Goal: Task Accomplishment & Management: Use online tool/utility

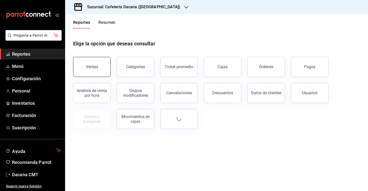
click at [82, 73] on button "Ventas" at bounding box center [92, 67] width 38 height 20
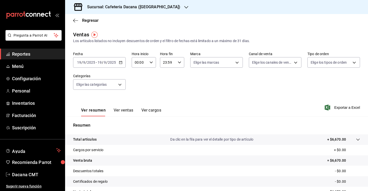
click at [122, 113] on button "Ver ventas" at bounding box center [124, 112] width 20 height 9
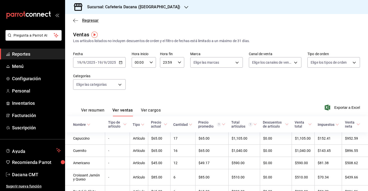
click at [78, 21] on icon "button" at bounding box center [75, 20] width 5 height 0
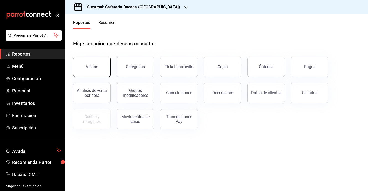
click at [86, 62] on button "Ventas" at bounding box center [92, 67] width 38 height 20
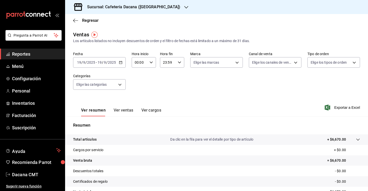
click at [83, 23] on div "Regresar" at bounding box center [216, 20] width 303 height 13
click at [84, 20] on span "Regresar" at bounding box center [90, 20] width 17 height 5
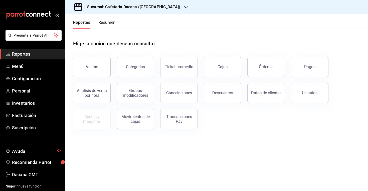
click at [131, 8] on h3 "Sucursal: Cafetería Dacana ([GEOGRAPHIC_DATA])" at bounding box center [131, 7] width 97 height 6
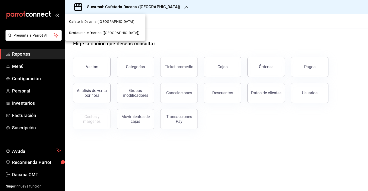
click at [113, 31] on span "Restaurante Dacana ([GEOGRAPHIC_DATA])" at bounding box center [104, 32] width 70 height 5
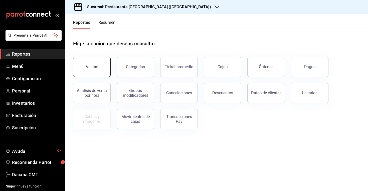
click at [98, 67] on button "Ventas" at bounding box center [92, 67] width 38 height 20
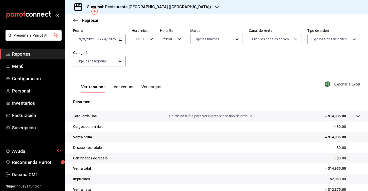
scroll to position [29, 0]
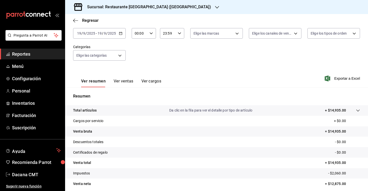
click at [126, 85] on button "Ver ventas" at bounding box center [124, 83] width 20 height 9
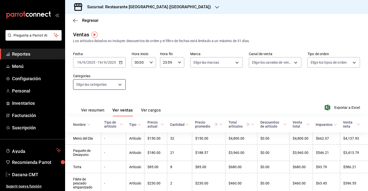
click at [117, 80] on body "Pregunta a Parrot AI Reportes Menú Configuración Personal Inventarios Facturaci…" at bounding box center [184, 95] width 368 height 191
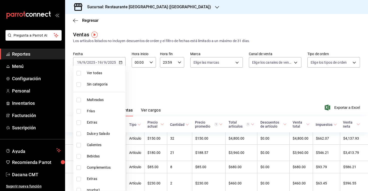
click at [104, 134] on span "Dulce y Salado" at bounding box center [105, 133] width 37 height 5
type input "26012279-4aac-4891-abc5-fa5f24359958"
checkbox input "true"
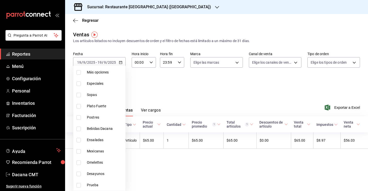
scroll to position [140, 0]
click at [106, 125] on li "Bebidas Dacana" at bounding box center [99, 128] width 52 height 11
type input "26012279-4aac-4891-abc5-fa5f24359958,4bbb9bf6-9475-4412-9141-7f9a86e6ec17"
checkbox input "true"
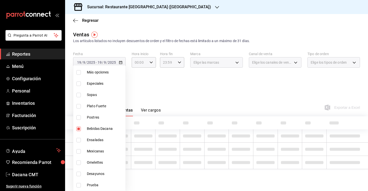
click at [105, 119] on span "Postres" at bounding box center [105, 117] width 37 height 5
type input "26012279-4aac-4891-abc5-fa5f24359958,4bbb9bf6-9475-4412-9141-7f9a86e6ec17,bd49c…"
checkbox input "true"
click at [104, 127] on span "Bebidas Dacana" at bounding box center [105, 128] width 37 height 5
type input "26012279-4aac-4891-abc5-fa5f24359958,bd49c601-1325-4c7f-8294-17c056e3e531"
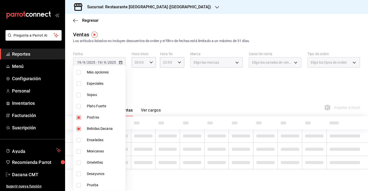
checkbox input "false"
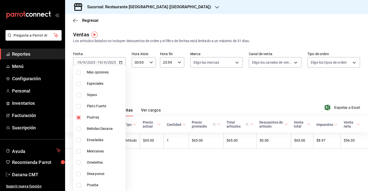
click at [155, 100] on div at bounding box center [184, 95] width 368 height 191
